Goal: Information Seeking & Learning: Compare options

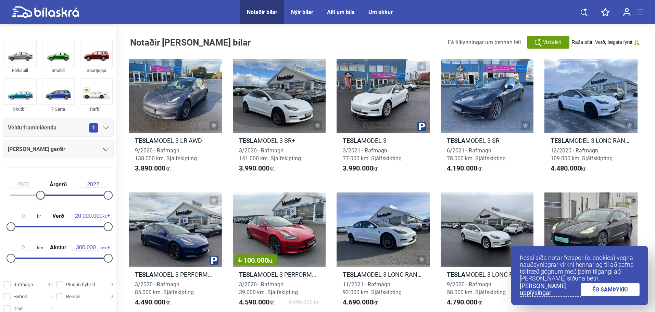
type input "1999"
drag, startPoint x: 9, startPoint y: 196, endPoint x: 21, endPoint y: 184, distance: 16.5
click at [0, 193] on div "1999 Árgerð 2022 0 kr. Verð 20.000.000 kr. 0 km. Akstur 300.000 km." at bounding box center [58, 220] width 116 height 95
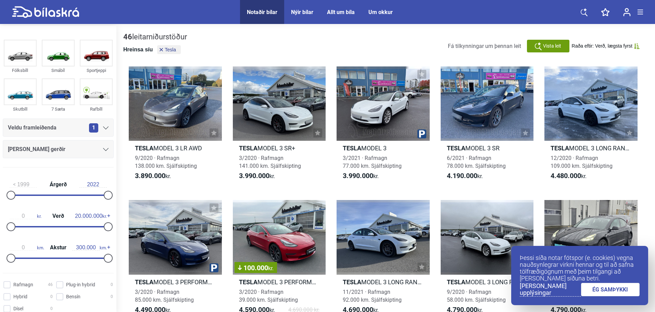
click at [139, 50] on button "Hreinsa síu" at bounding box center [137, 49] width 29 height 7
type input "2022"
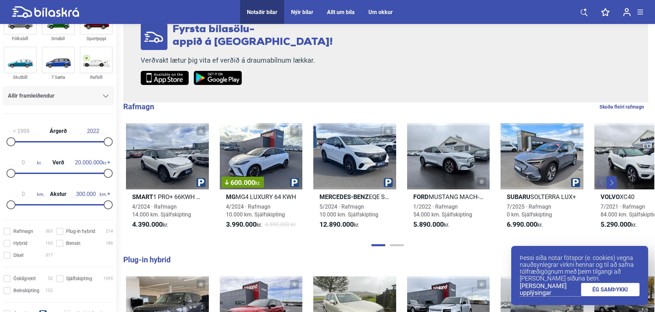
scroll to position [34, 0]
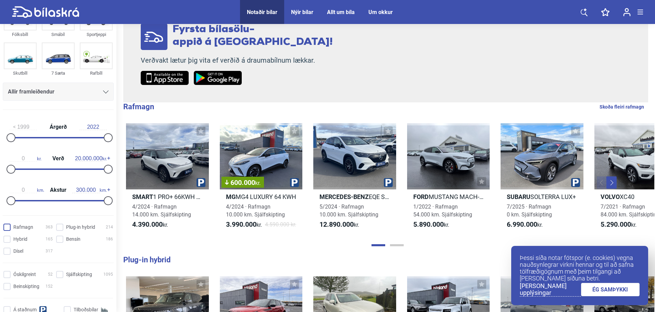
click at [8, 226] on input "Rafmagn 363" at bounding box center [28, 227] width 49 height 7
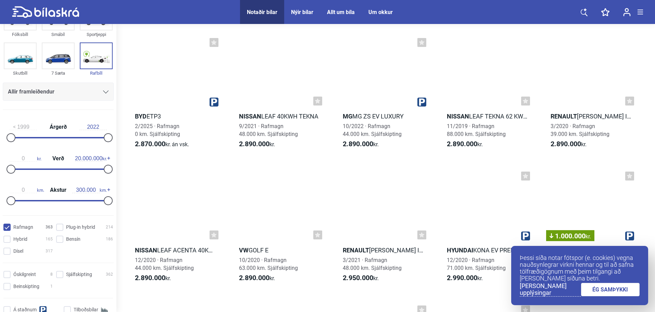
scroll to position [548, 0]
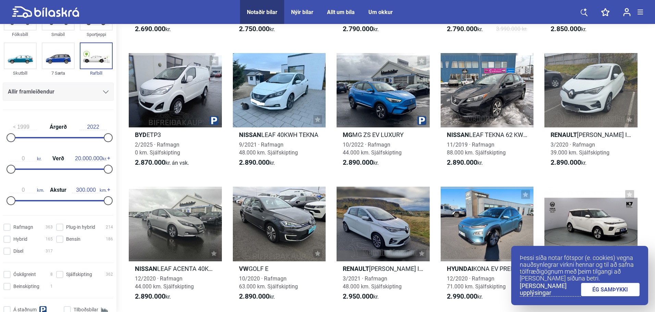
checkbox input "false"
